Goal: Transaction & Acquisition: Purchase product/service

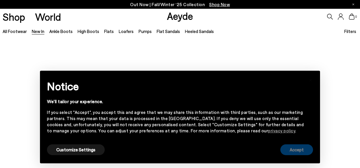
click at [290, 148] on button "Accept" at bounding box center [296, 149] width 33 height 11
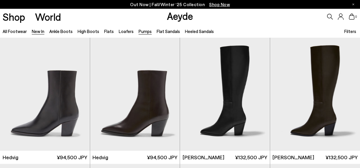
click at [139, 31] on link "Pumps" at bounding box center [145, 31] width 13 height 5
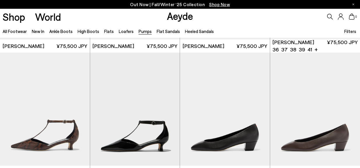
scroll to position [263, 0]
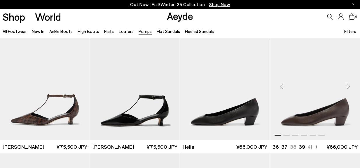
click at [326, 90] on img "1 / 6" at bounding box center [315, 83] width 90 height 113
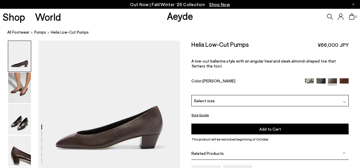
click at [287, 101] on div "Select size" at bounding box center [269, 100] width 157 height 11
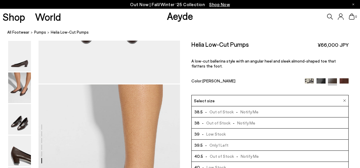
scroll to position [831, 0]
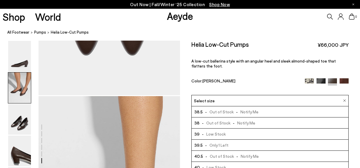
click at [18, 74] on img at bounding box center [19, 87] width 23 height 31
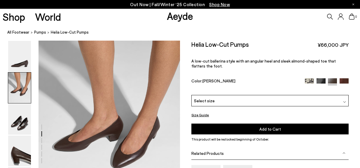
scroll to position [158, 0]
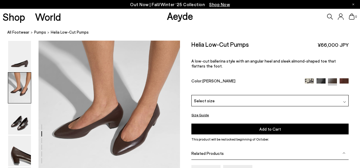
click at [343, 103] on img at bounding box center [344, 101] width 3 height 3
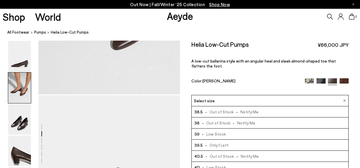
scroll to position [274, 0]
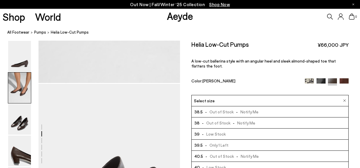
click at [347, 117] on div "Size Guide Shoes Belt Fit: For those in between sizes or with narrow feet, —rec…" at bounding box center [270, 153] width 180 height 225
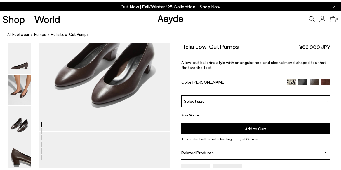
scroll to position [395, 0]
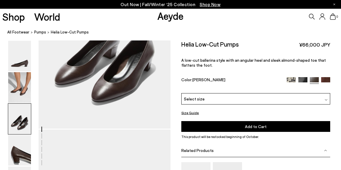
click at [186, 113] on button "Size Guide" at bounding box center [190, 112] width 18 height 7
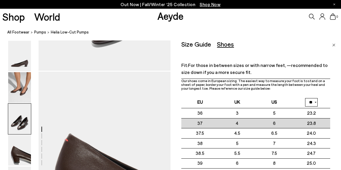
scroll to position [453, 0]
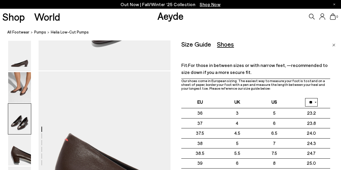
click at [333, 45] on img "Close" at bounding box center [333, 45] width 3 height 3
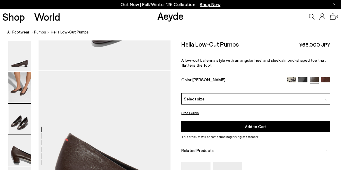
click at [9, 90] on img at bounding box center [19, 87] width 23 height 31
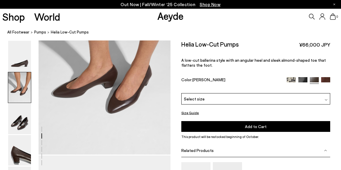
scroll to position [131, 0]
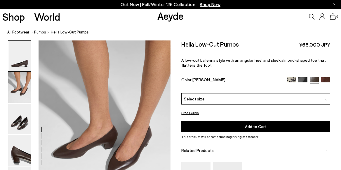
click at [225, 95] on div "Select size" at bounding box center [255, 98] width 148 height 11
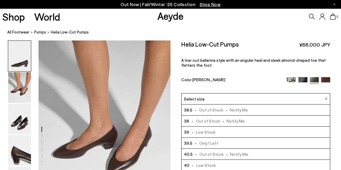
click at [333, 98] on div "Size Guide Shoes Belt Fit: For those in between sizes or with narrow feet, —rec…" at bounding box center [255, 152] width 170 height 223
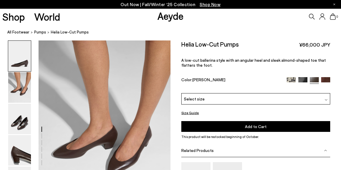
click at [195, 113] on button "Size Guide" at bounding box center [190, 112] width 18 height 7
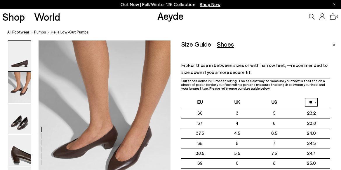
click at [271, 76] on div "Fit: For those in between sizes or with narrow feet, —recommended to size down …" at bounding box center [255, 70] width 148 height 17
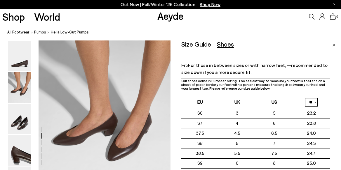
scroll to position [160, 0]
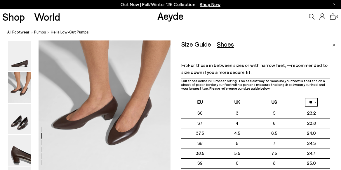
click at [333, 43] on link "Close" at bounding box center [333, 44] width 3 height 7
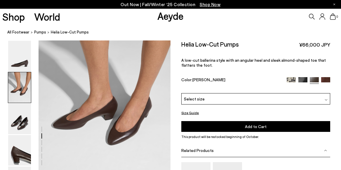
click at [305, 99] on div "Select size" at bounding box center [255, 98] width 148 height 11
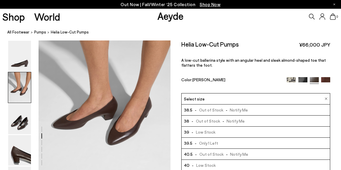
click at [201, 131] on span "- Low Stock" at bounding box center [202, 132] width 26 height 7
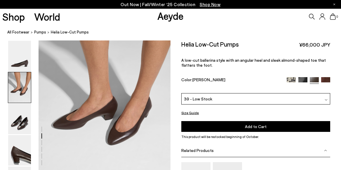
click at [251, 126] on span "Add to Cart" at bounding box center [256, 126] width 22 height 5
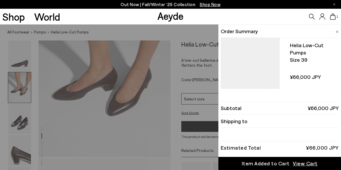
scroll to position [219, 0]
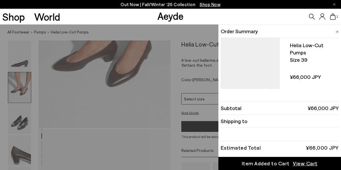
click at [306, 164] on span "View Cart" at bounding box center [305, 163] width 25 height 7
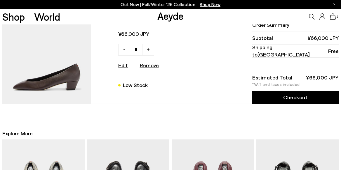
scroll to position [29, 0]
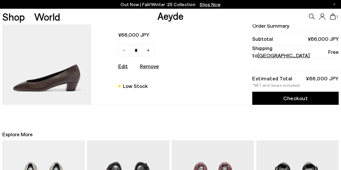
click at [273, 98] on link "Checkout" at bounding box center [295, 98] width 86 height 13
